Goal: Transaction & Acquisition: Obtain resource

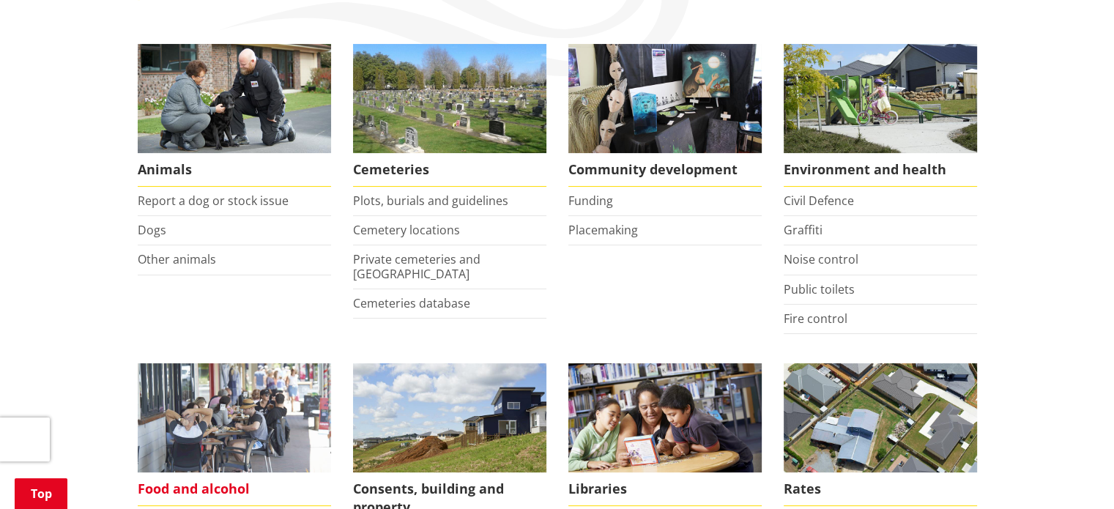
scroll to position [586, 0]
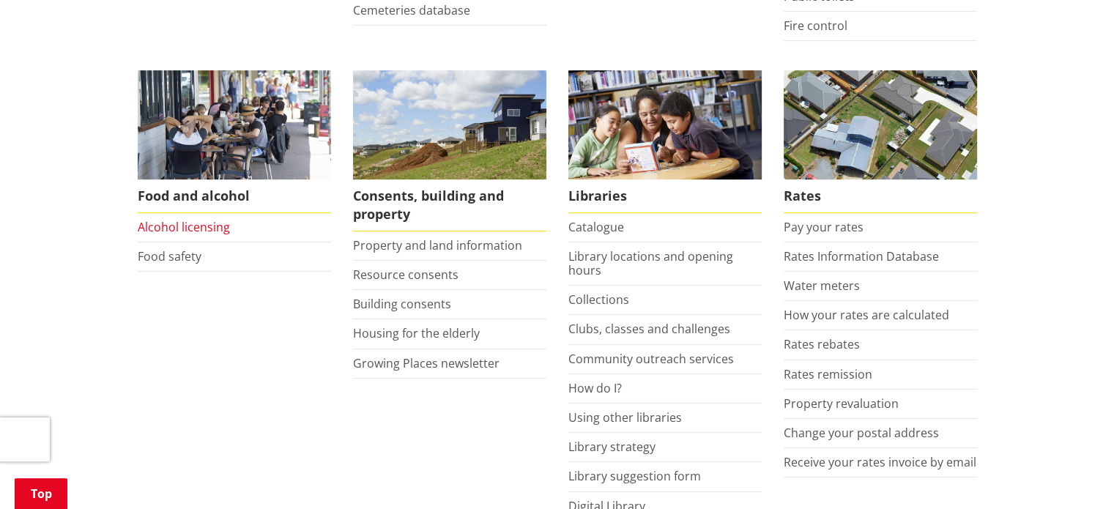
click at [210, 223] on link "Alcohol licensing" at bounding box center [184, 227] width 92 height 16
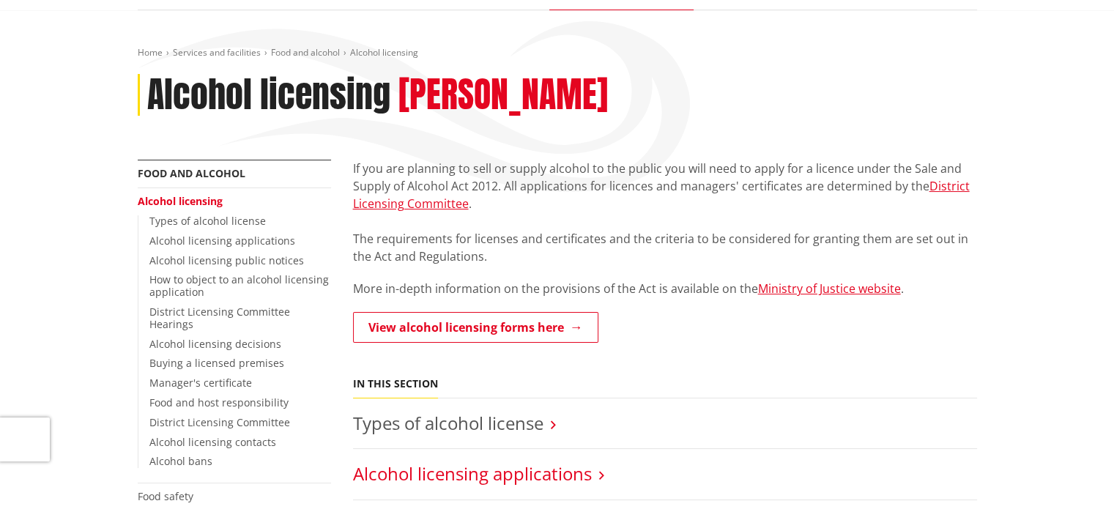
scroll to position [293, 0]
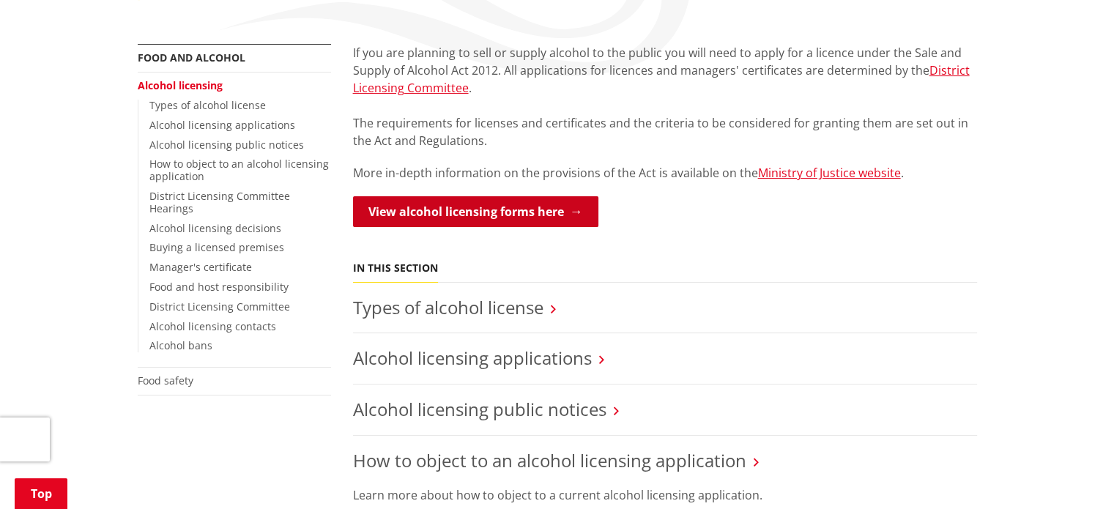
click at [497, 210] on link "View alcohol licensing forms here" at bounding box center [475, 211] width 245 height 31
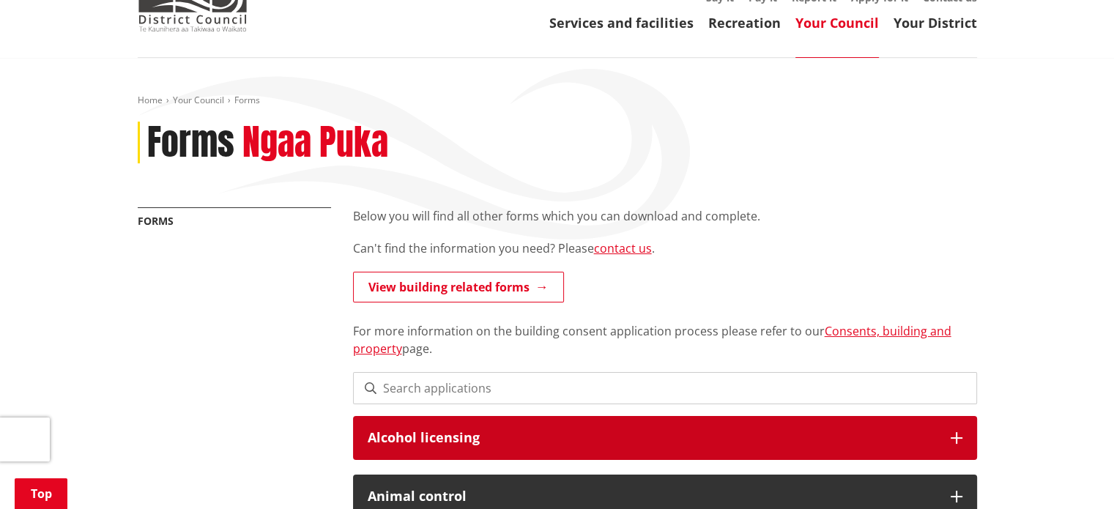
scroll to position [293, 0]
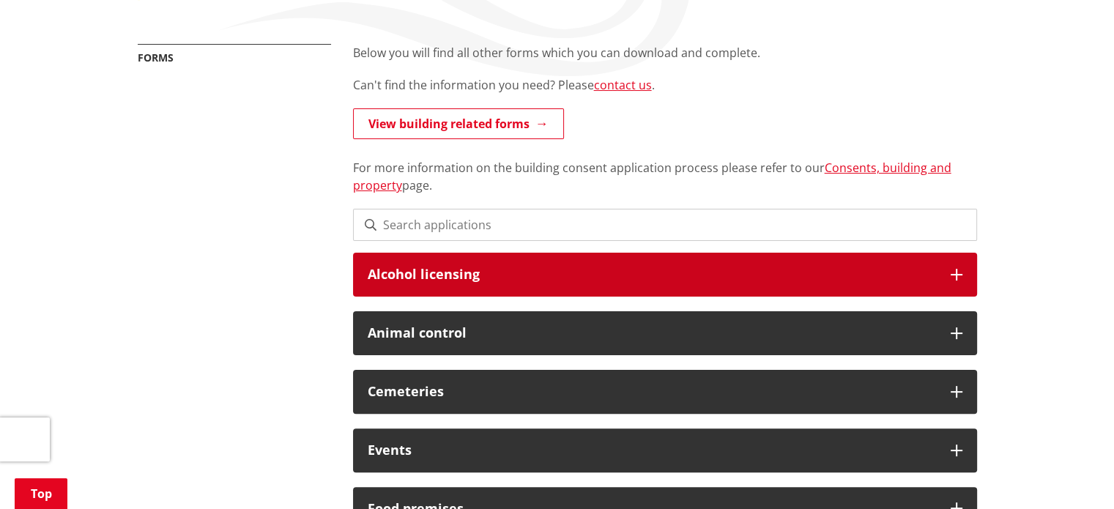
click at [510, 272] on h3 "Alcohol licensing" at bounding box center [652, 274] width 568 height 15
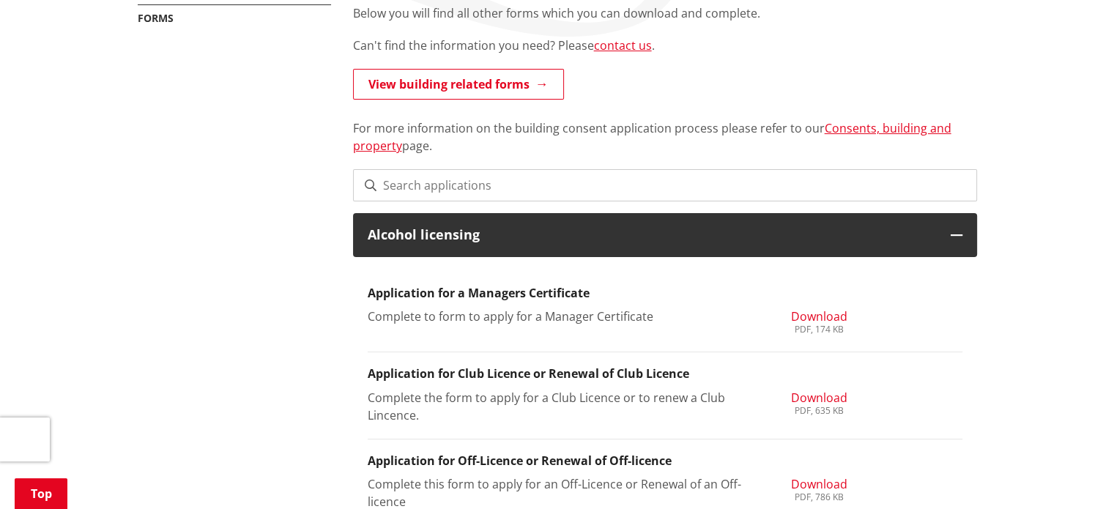
scroll to position [366, 0]
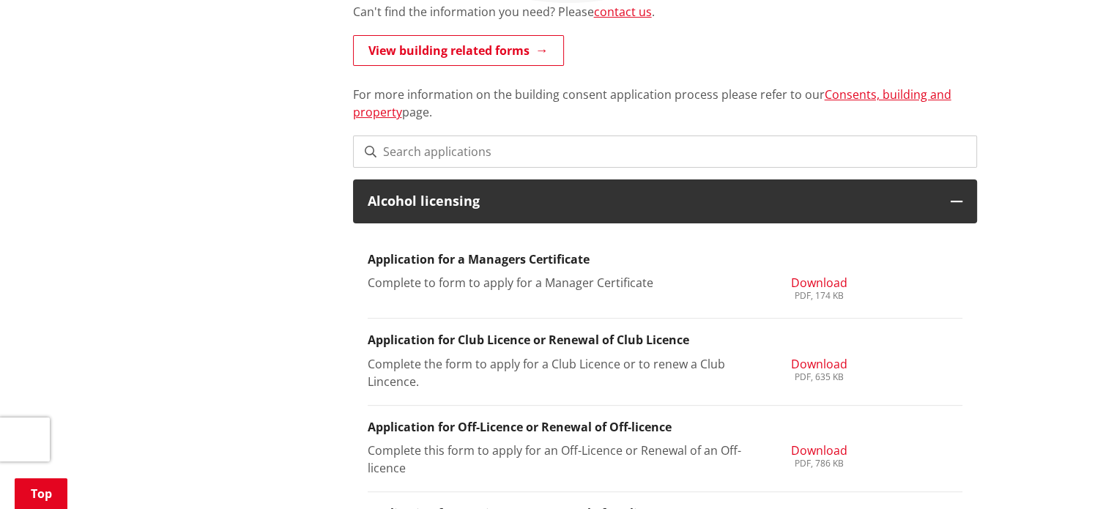
click at [812, 361] on span "Download" at bounding box center [818, 364] width 56 height 16
